Goal: Transaction & Acquisition: Purchase product/service

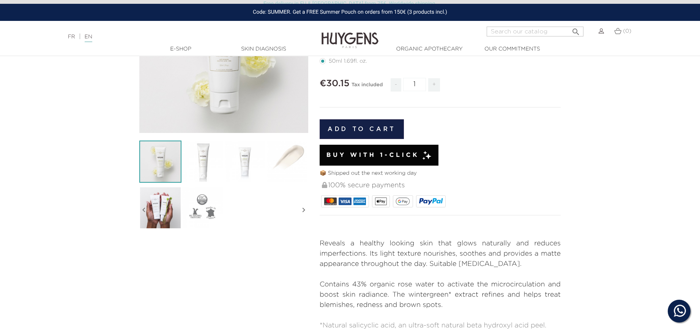
scroll to position [139, 0]
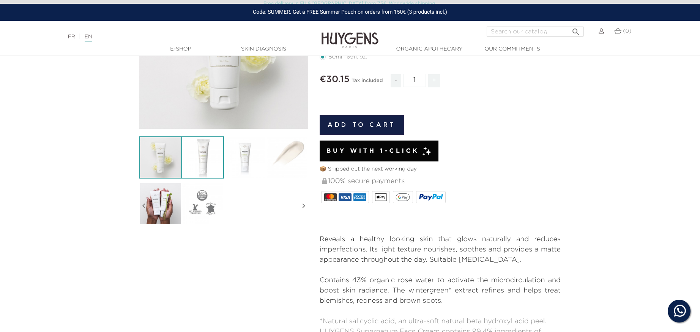
click at [211, 169] on img at bounding box center [202, 157] width 42 height 42
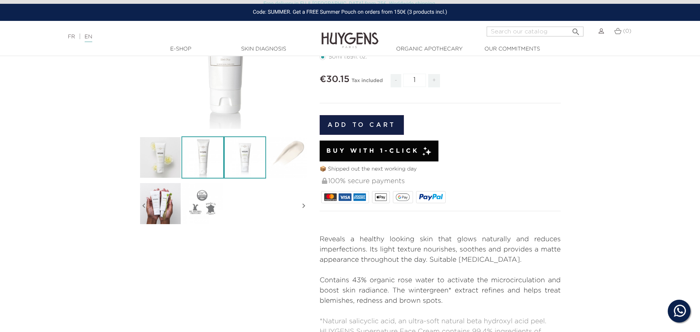
drag, startPoint x: 252, startPoint y: 175, endPoint x: 243, endPoint y: 175, distance: 9.9
click at [252, 175] on img at bounding box center [245, 157] width 42 height 42
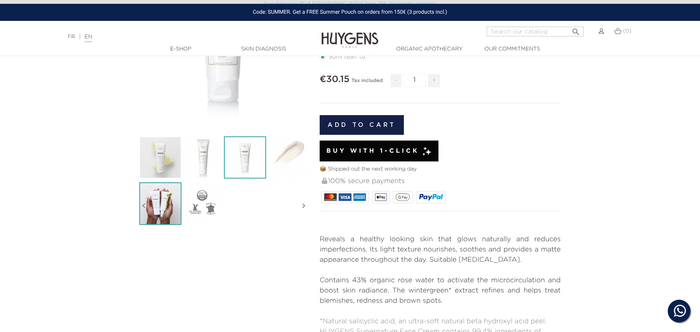
click at [175, 193] on img at bounding box center [160, 203] width 42 height 42
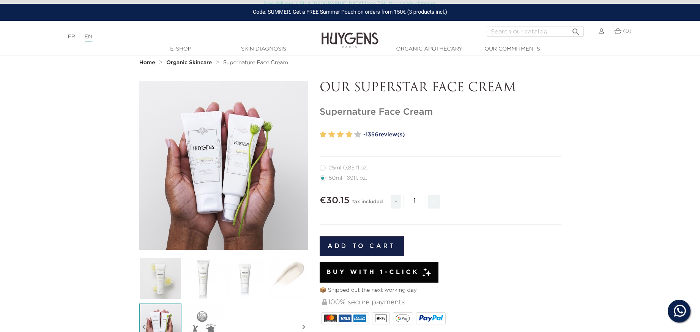
scroll to position [17, 0]
click at [387, 135] on link "- 1356 review(s)" at bounding box center [461, 134] width 197 height 11
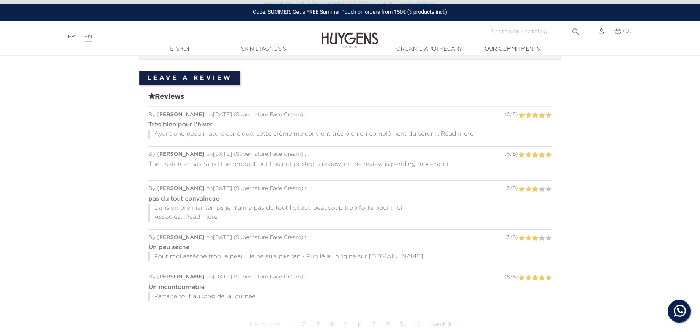
scroll to position [568, 0]
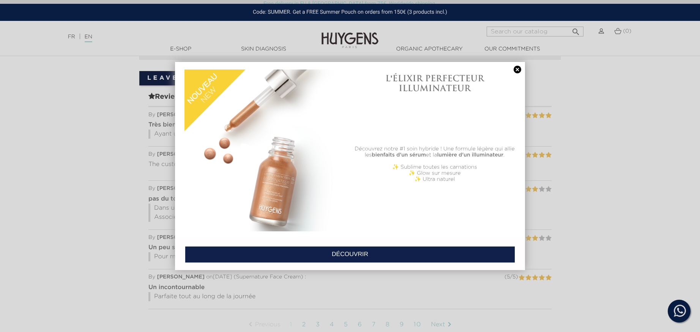
click at [519, 71] on link at bounding box center [517, 70] width 11 height 8
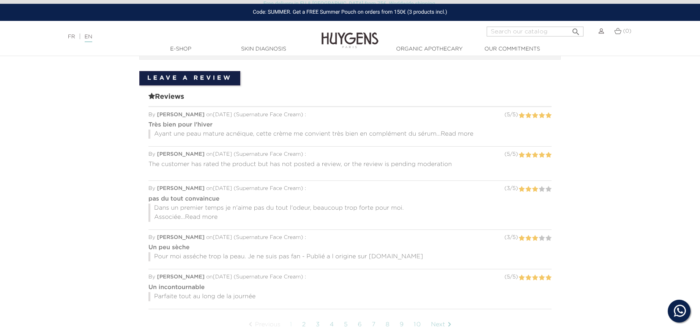
click at [465, 132] on span "Read more" at bounding box center [457, 134] width 33 height 6
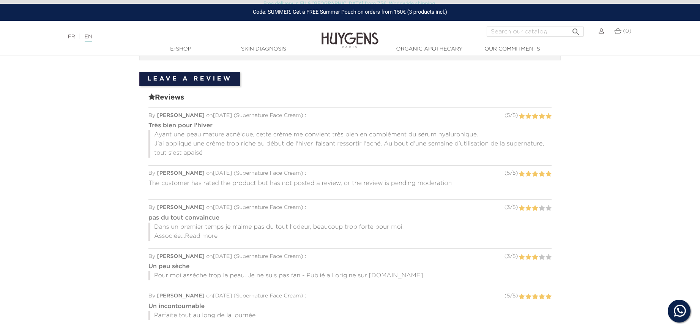
scroll to position [568, 0]
click at [210, 234] on span "Read more" at bounding box center [201, 236] width 33 height 6
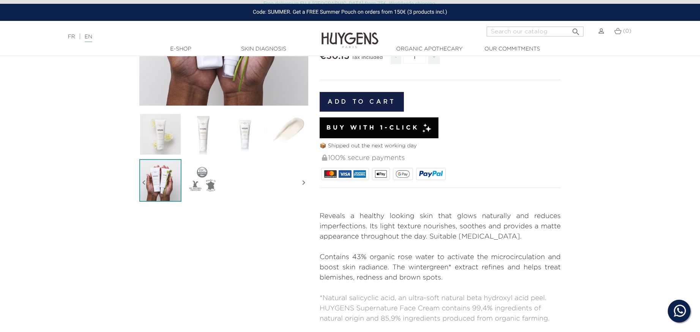
scroll to position [162, 0]
click at [211, 175] on img at bounding box center [202, 180] width 42 height 42
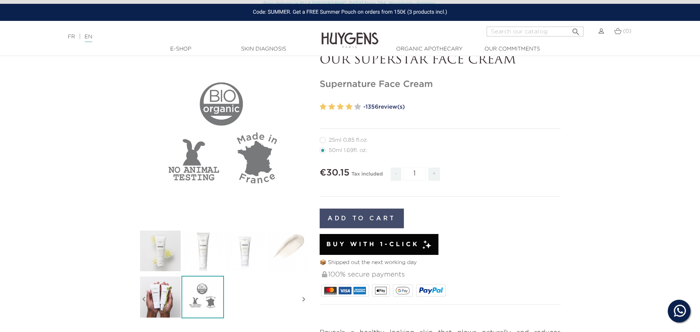
scroll to position [45, 0]
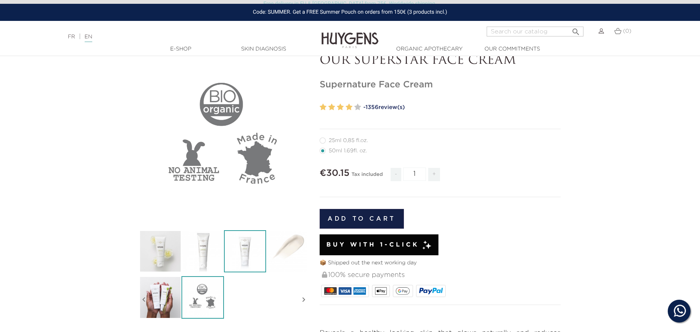
click at [241, 236] on img at bounding box center [245, 251] width 42 height 42
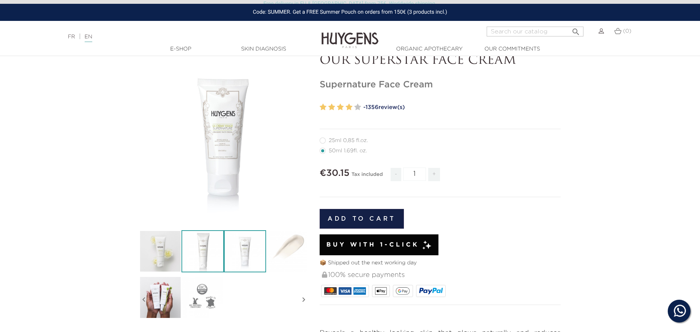
click at [208, 243] on img at bounding box center [202, 251] width 42 height 42
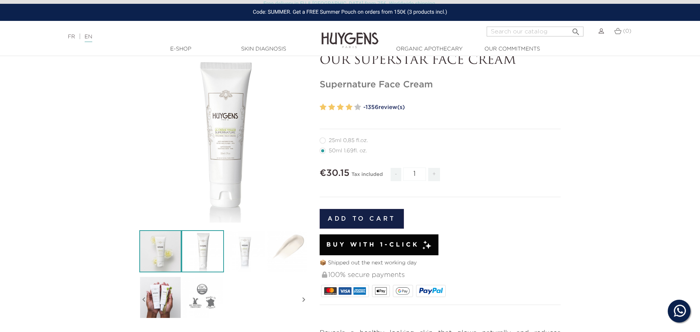
click at [169, 252] on img at bounding box center [160, 251] width 42 height 42
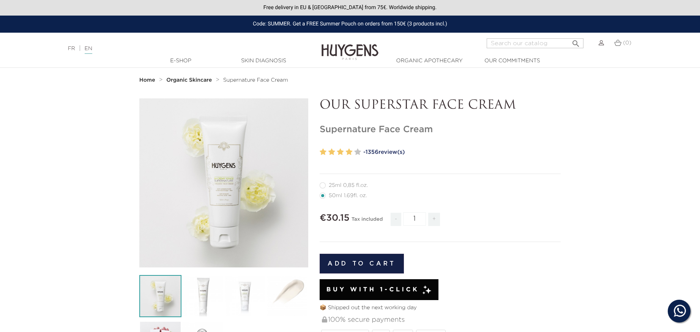
scroll to position [0, 0]
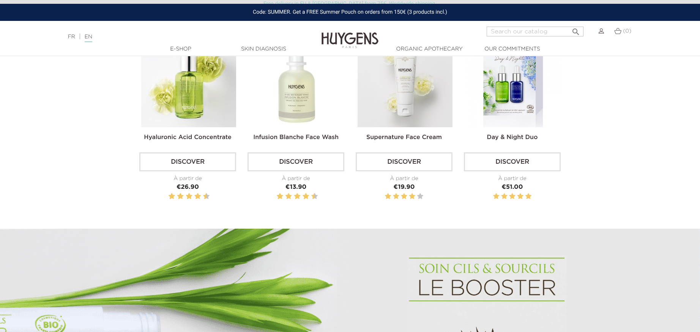
scroll to position [316, 0]
click at [421, 138] on link "Supernature Face Cream" at bounding box center [404, 137] width 76 height 6
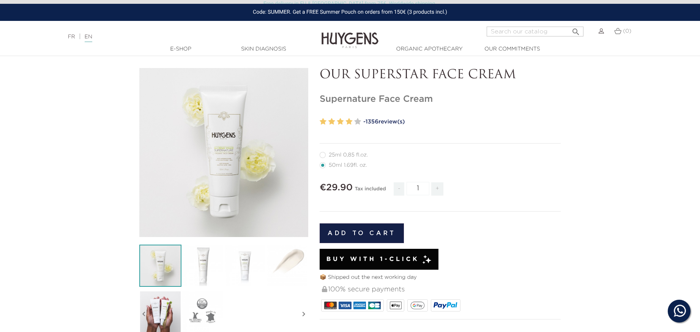
scroll to position [48, 0]
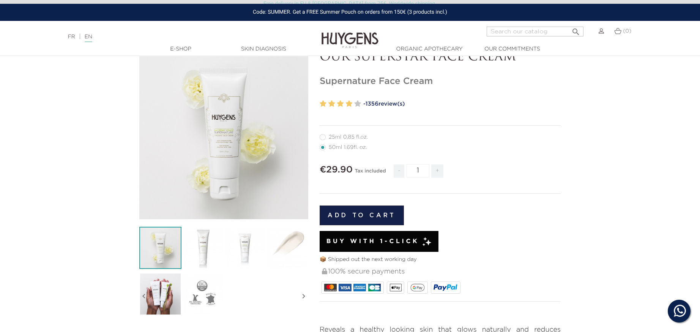
click at [357, 136] on label32"] "25ml 0,85 fl.oz." at bounding box center [348, 137] width 57 height 6
radio input "true"
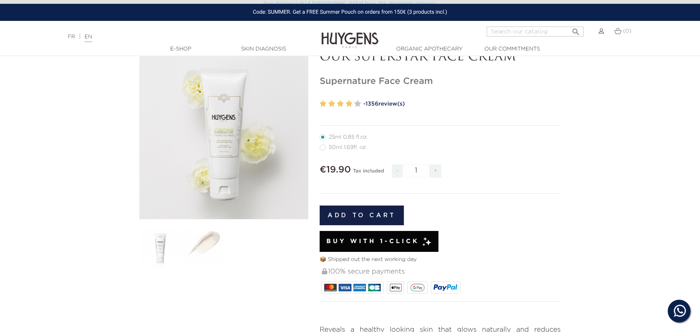
click at [337, 152] on form "25ml 0,85 fl.oz. 50ml 1.69fl. oz." at bounding box center [440, 222] width 241 height 181
click at [338, 148] on label4"] "50ml 1.69fl. oz." at bounding box center [348, 147] width 57 height 6
radio input "true"
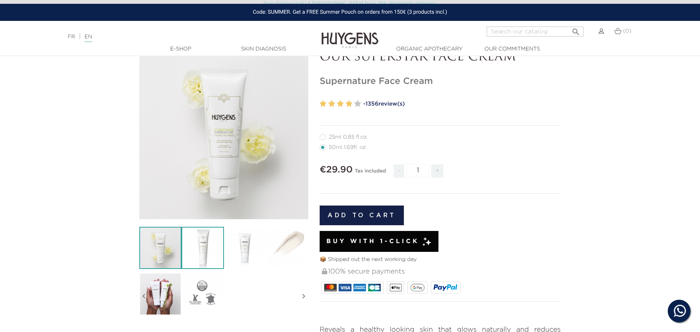
click at [210, 257] on img at bounding box center [202, 248] width 42 height 42
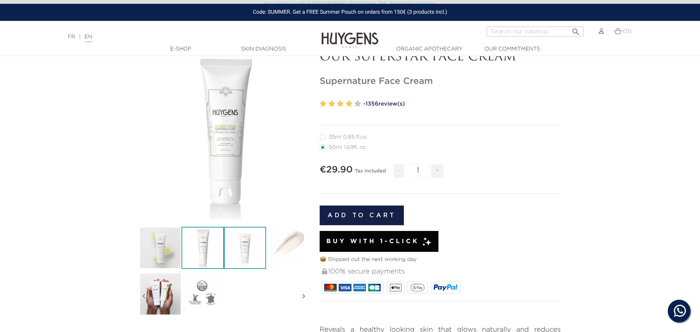
drag, startPoint x: 173, startPoint y: 257, endPoint x: 224, endPoint y: 263, distance: 51.9
click at [174, 257] on img at bounding box center [160, 248] width 42 height 42
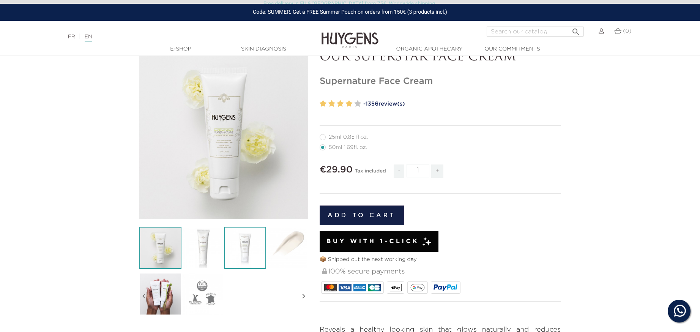
click at [250, 259] on img at bounding box center [245, 248] width 42 height 42
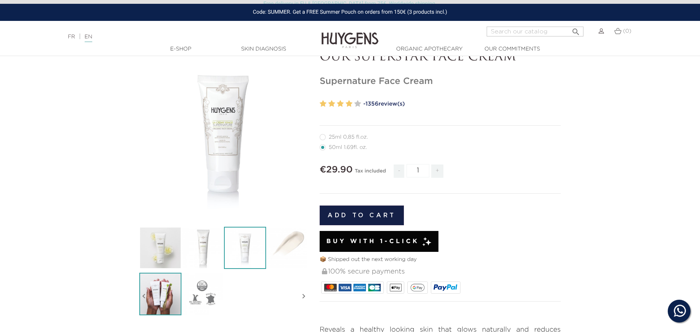
click at [156, 290] on img at bounding box center [160, 294] width 42 height 42
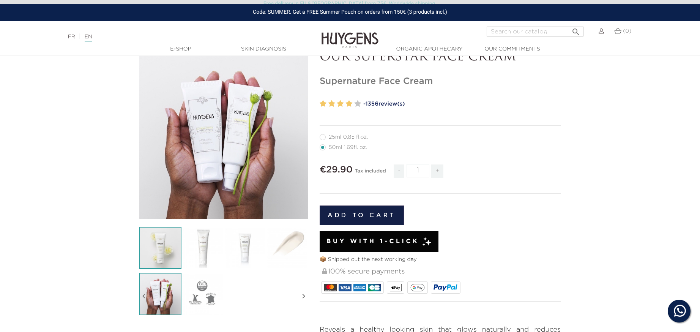
click at [164, 257] on img at bounding box center [160, 248] width 42 height 42
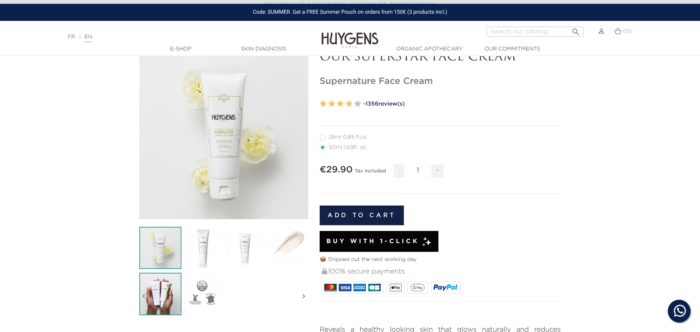
click at [166, 296] on img at bounding box center [160, 294] width 42 height 42
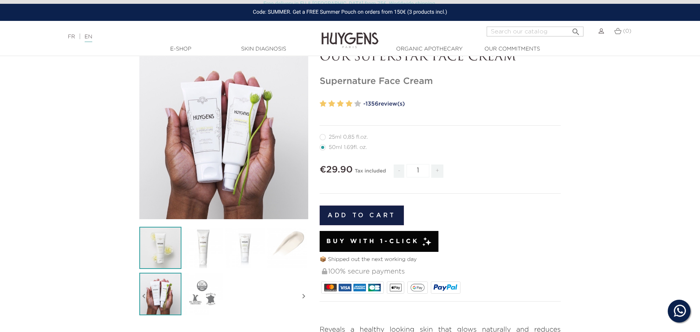
click at [174, 267] on img at bounding box center [160, 248] width 42 height 42
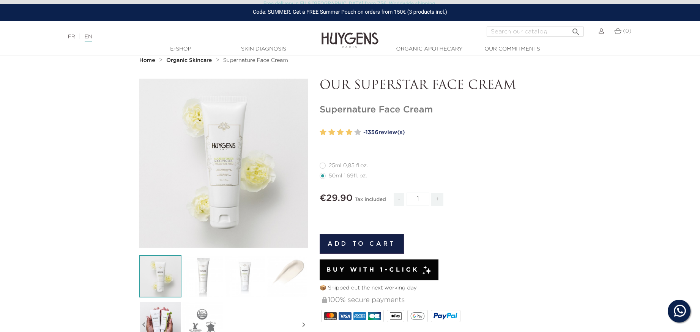
scroll to position [8, 0]
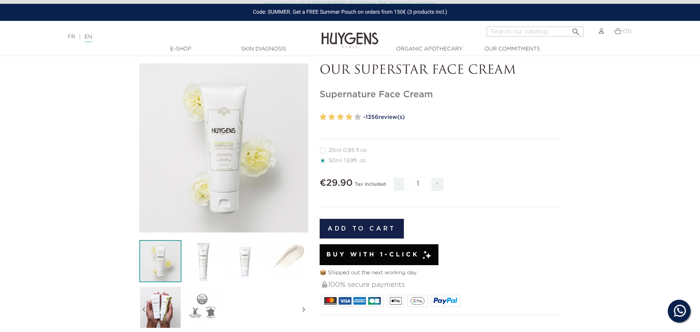
click at [347, 151] on label32"] "25ml 0,85 fl.oz." at bounding box center [348, 150] width 57 height 6
radio input "true"
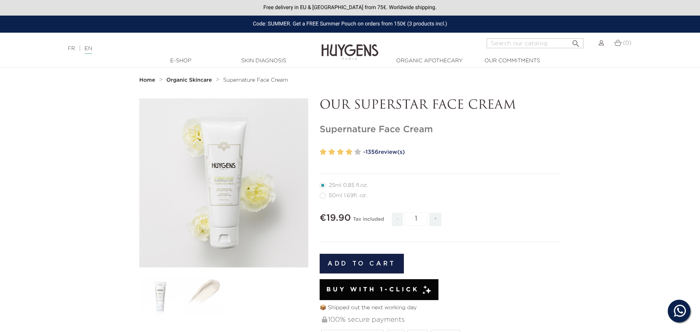
click at [337, 195] on label4"] "50ml 1.69fl. oz." at bounding box center [348, 195] width 57 height 6
radio input "true"
